Goal: Check status: Check status

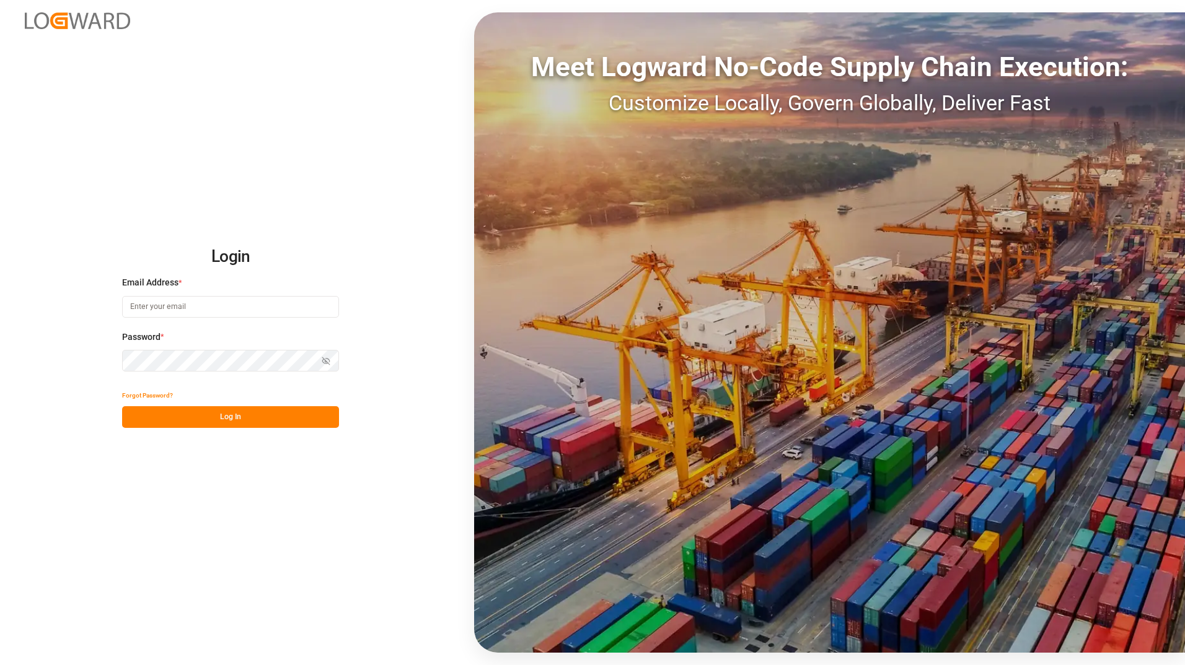
type input "[PERSON_NAME][EMAIL_ADDRESS][DOMAIN_NAME]"
click at [232, 413] on button "Log In" at bounding box center [230, 417] width 217 height 22
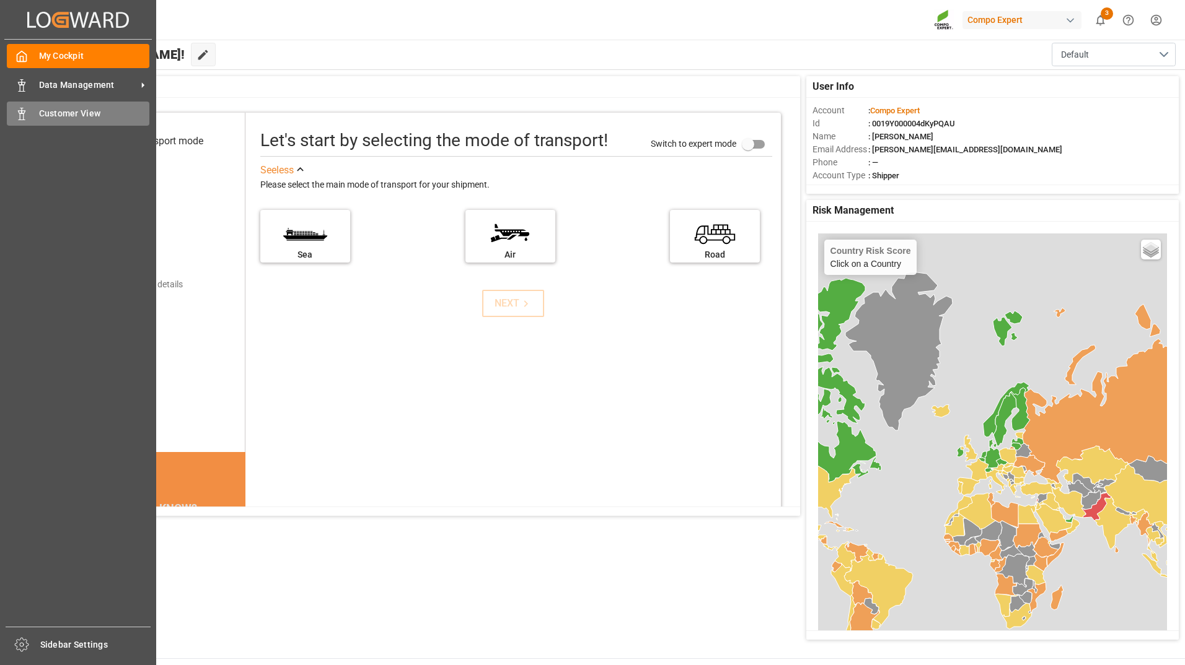
click at [27, 111] on icon at bounding box center [21, 114] width 12 height 12
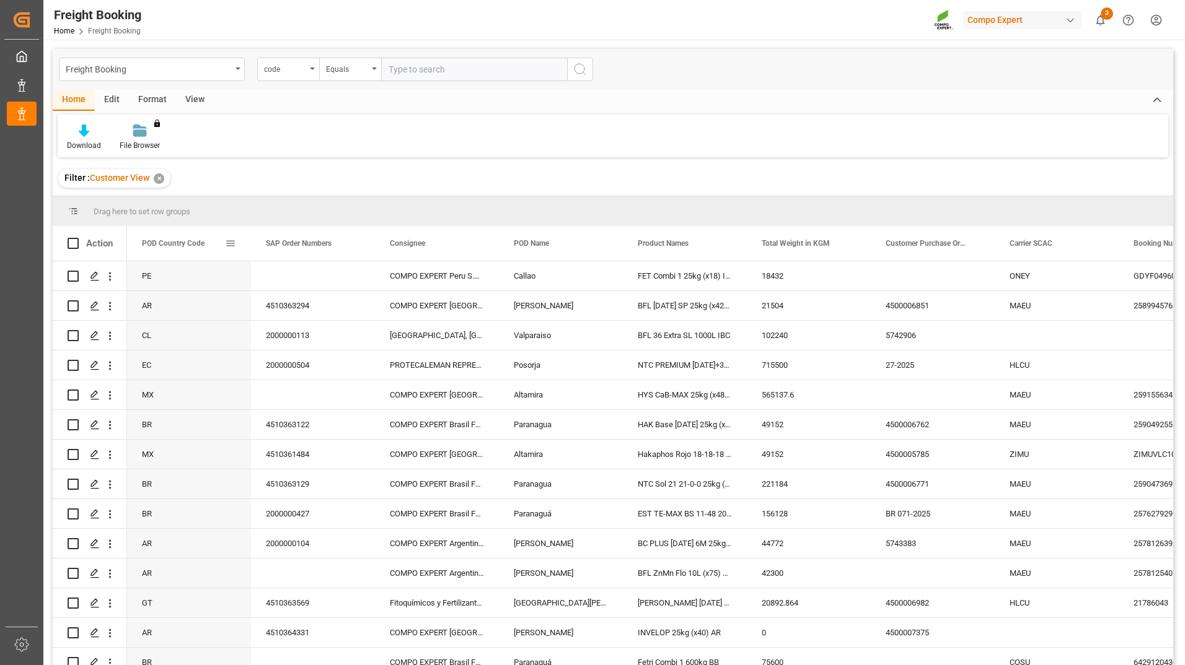
click at [234, 241] on span at bounding box center [230, 243] width 11 height 11
click at [318, 358] on span "Group by POD Country Code" at bounding box center [298, 363] width 117 height 24
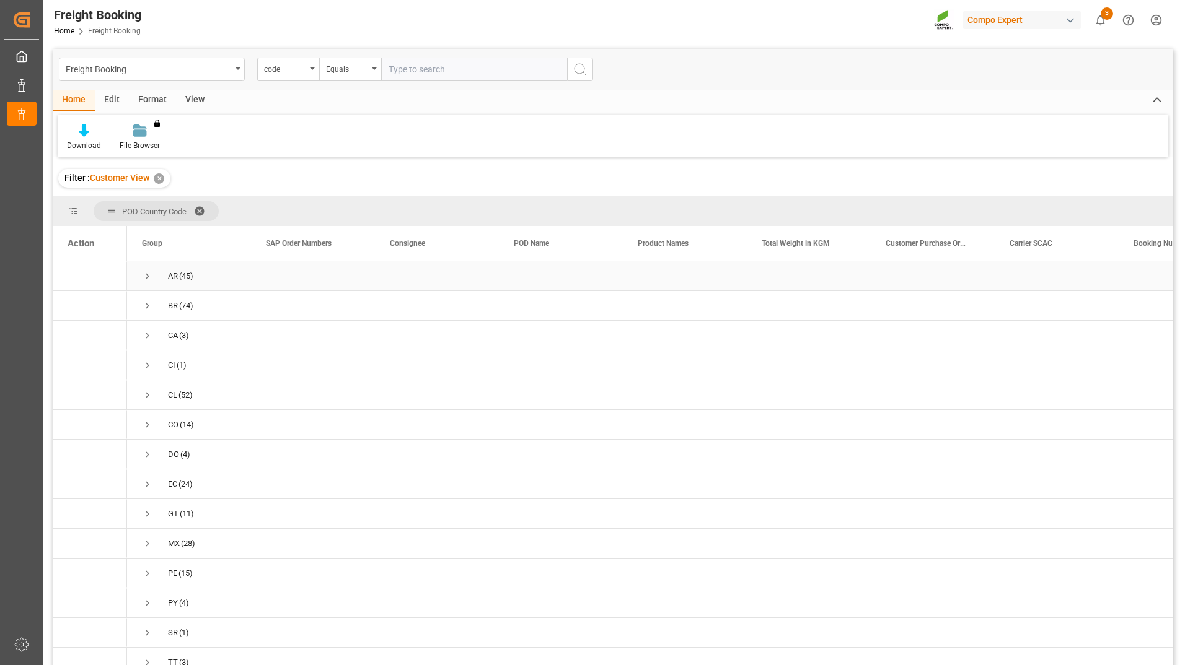
click at [146, 277] on span "Press SPACE to select this row." at bounding box center [147, 276] width 11 height 11
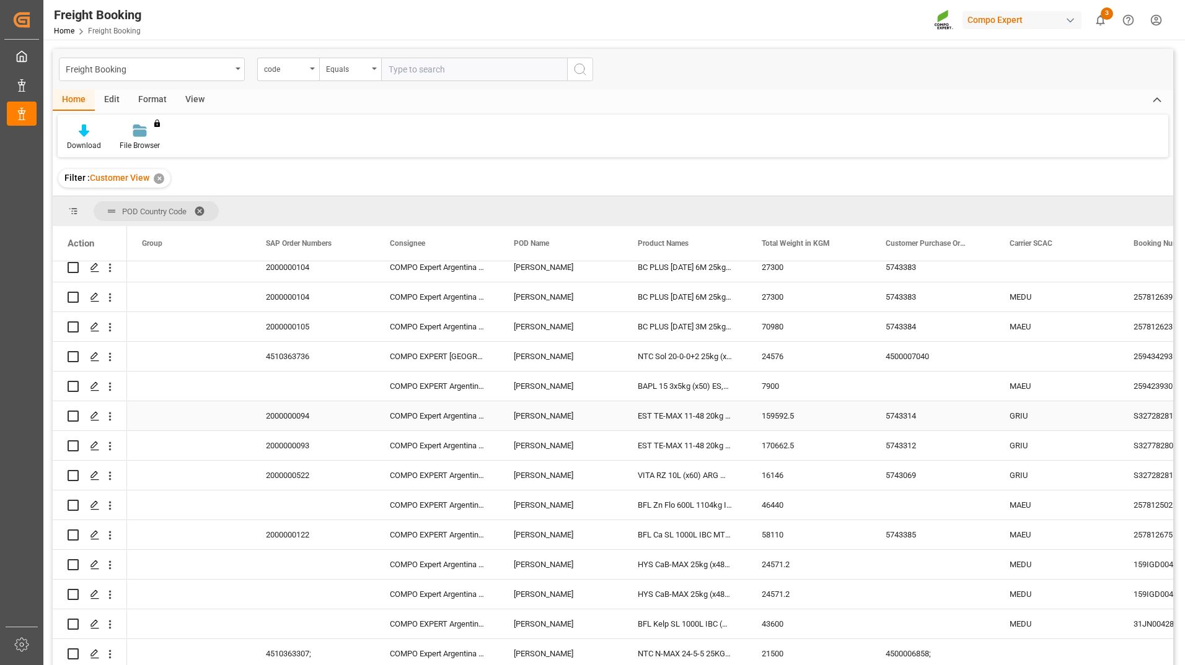
scroll to position [743, 0]
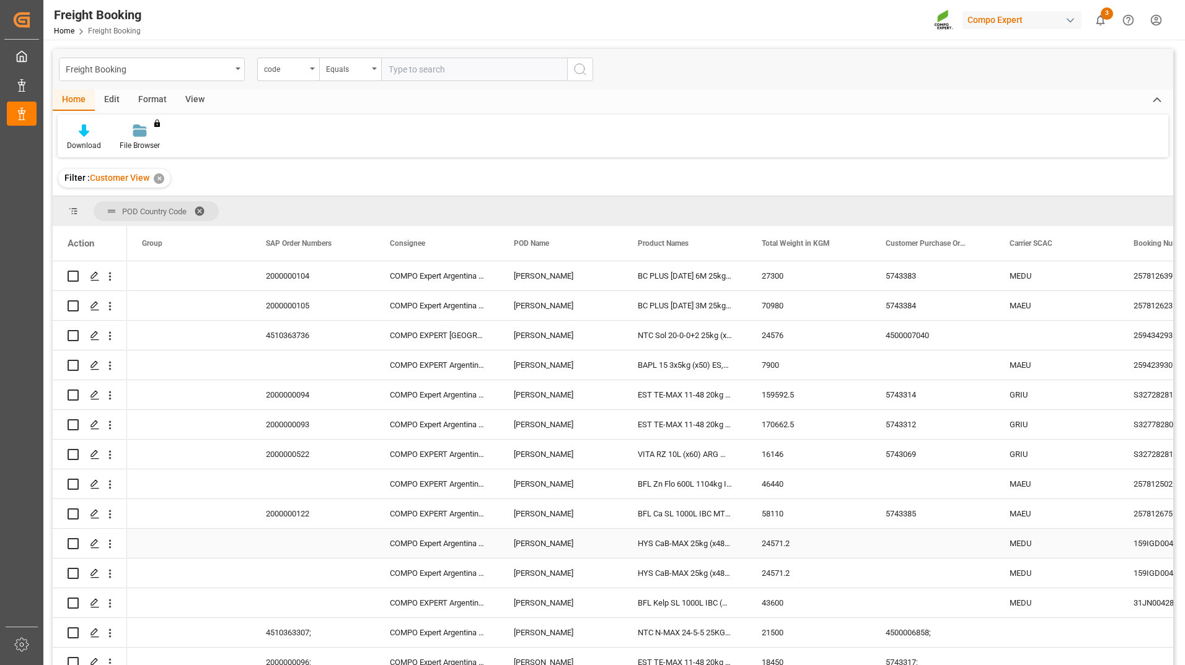
click at [901, 548] on div "Press SPACE to select this row." at bounding box center [932, 543] width 124 height 29
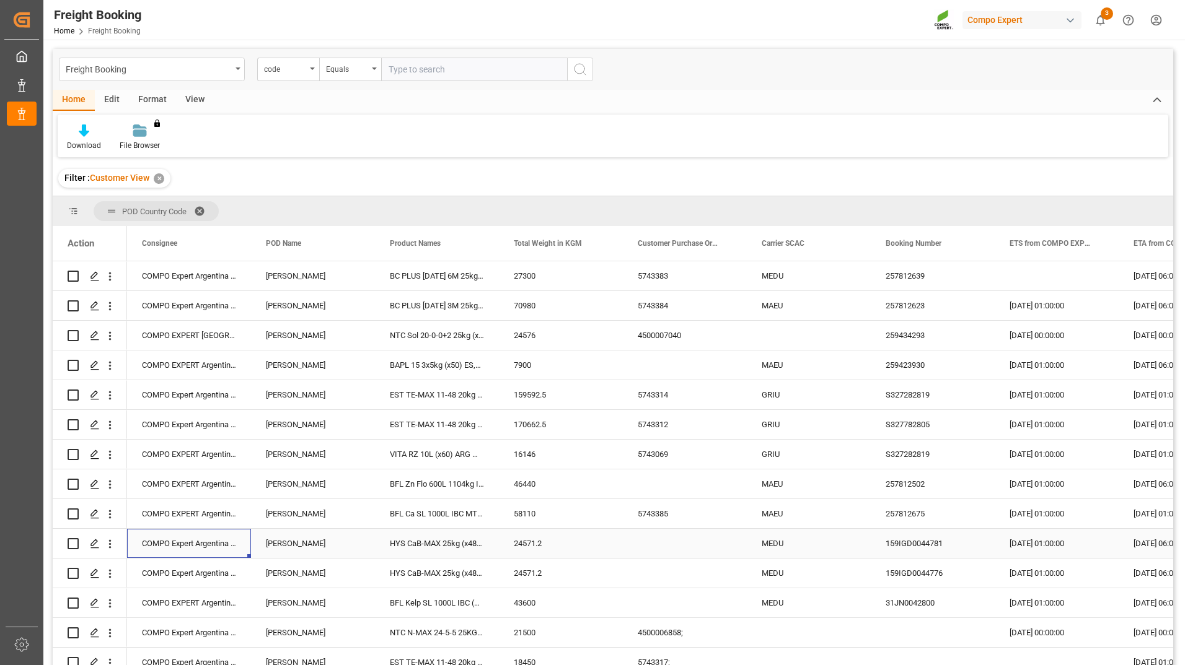
scroll to position [0, 124]
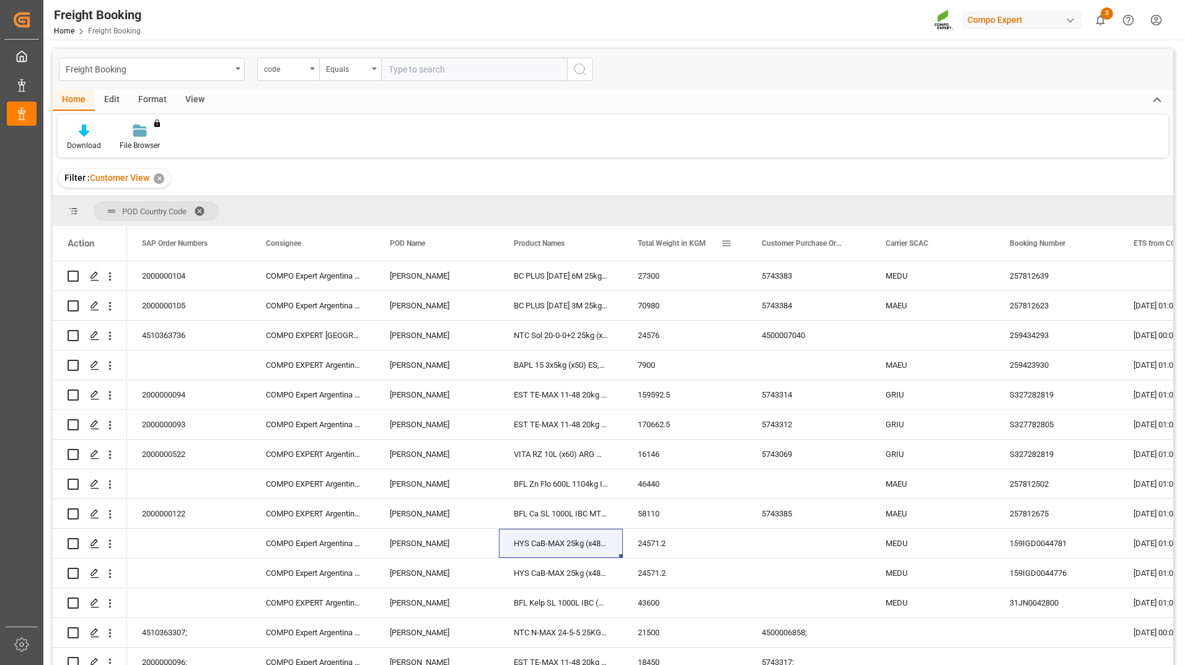
click at [645, 229] on div "Total Weight in KGM" at bounding box center [679, 243] width 83 height 35
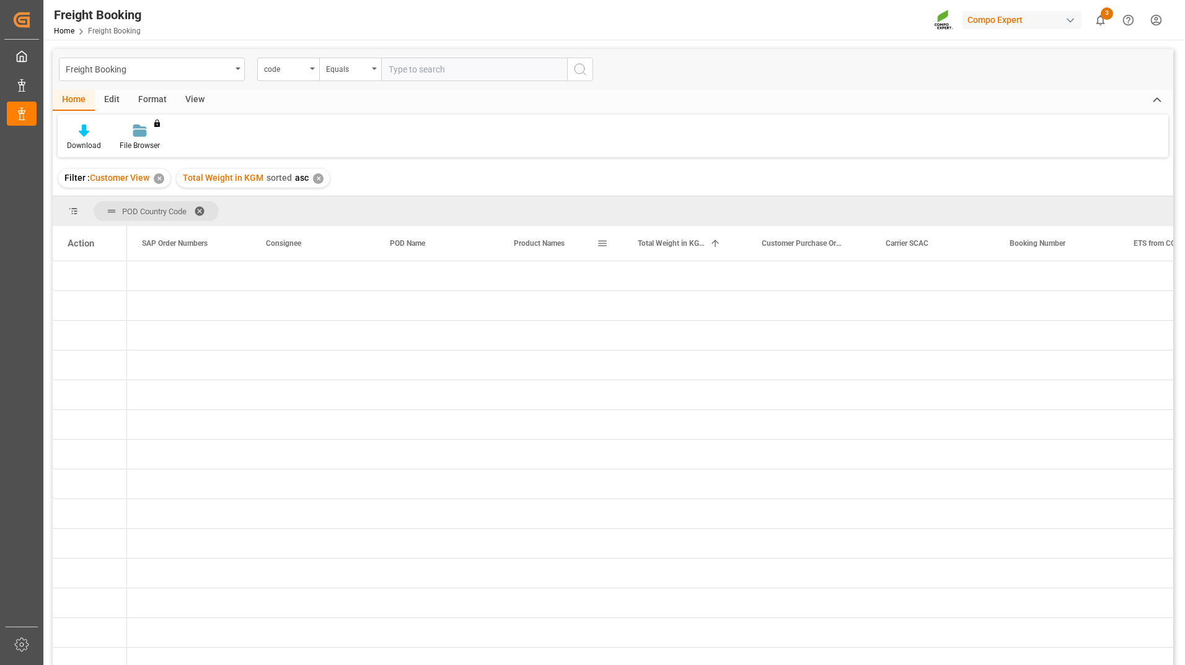
click at [570, 248] on div "Product Names" at bounding box center [555, 243] width 83 height 35
click at [201, 210] on span at bounding box center [204, 211] width 20 height 11
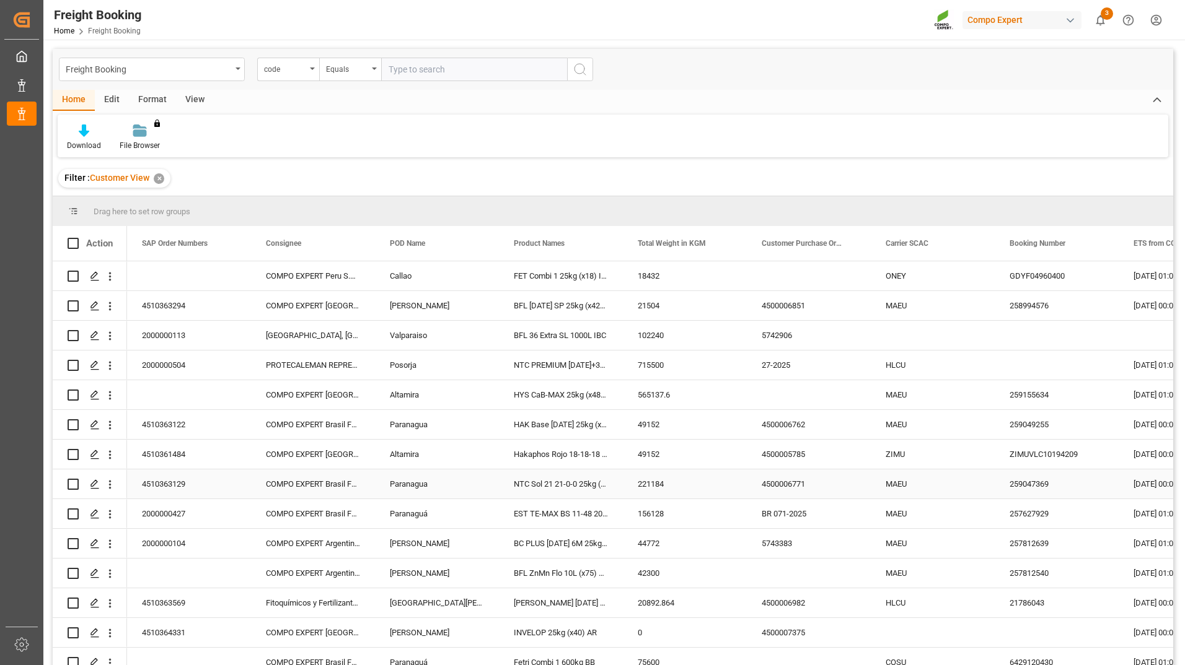
click at [484, 487] on div "Paranagua" at bounding box center [437, 484] width 124 height 29
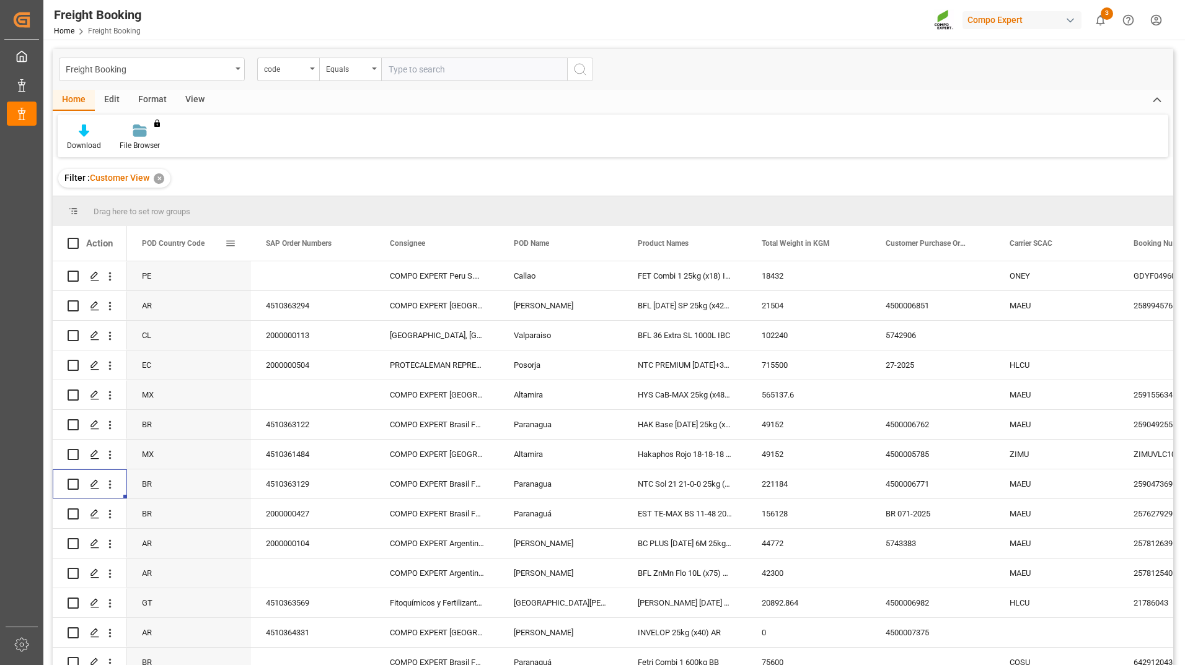
click at [228, 243] on span at bounding box center [230, 243] width 11 height 11
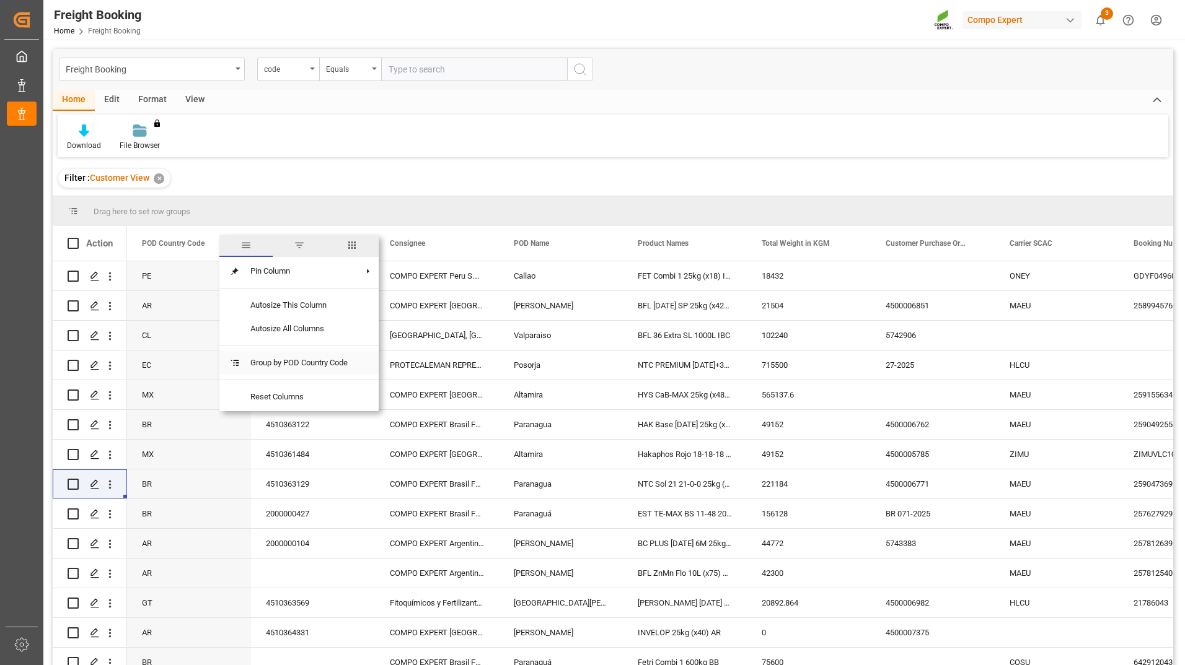
click at [298, 357] on span "Group by POD Country Code" at bounding box center [298, 363] width 117 height 24
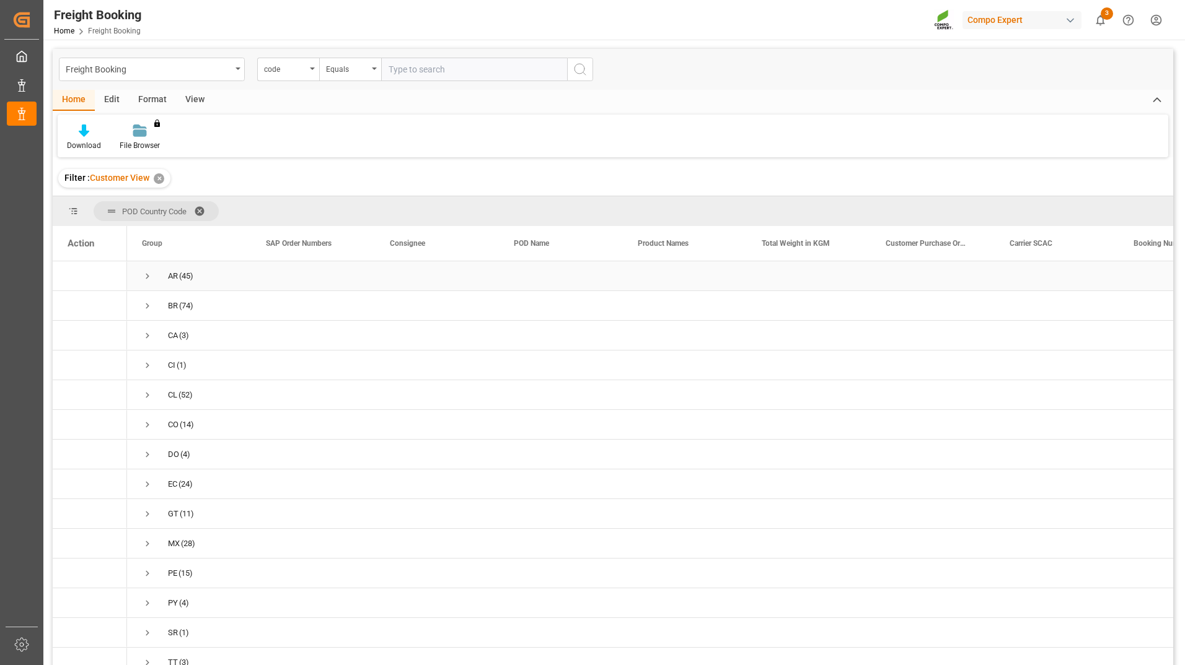
click at [149, 274] on span "Press SPACE to select this row." at bounding box center [147, 276] width 11 height 11
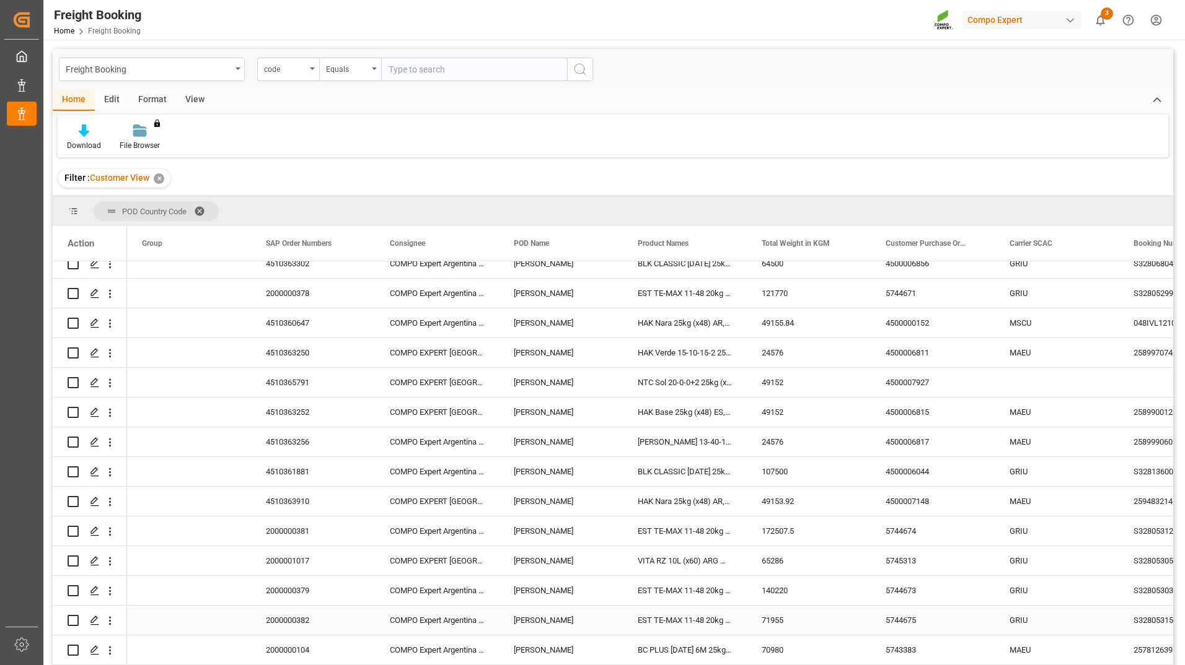
click at [902, 617] on div "5744675" at bounding box center [932, 620] width 124 height 29
